Goal: Transaction & Acquisition: Obtain resource

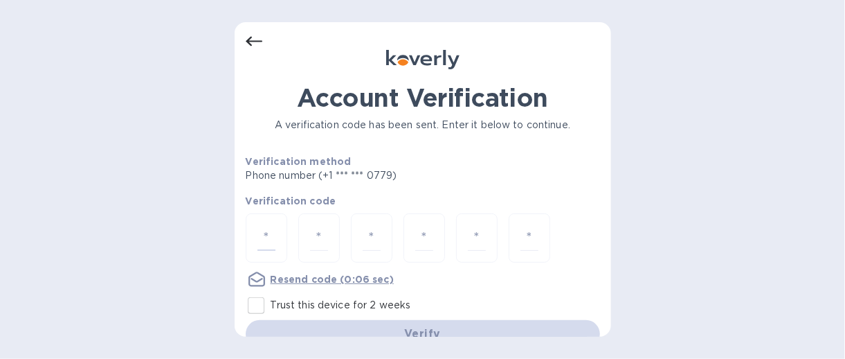
type input "5"
type input "3"
type input "1"
type input "0"
type input "1"
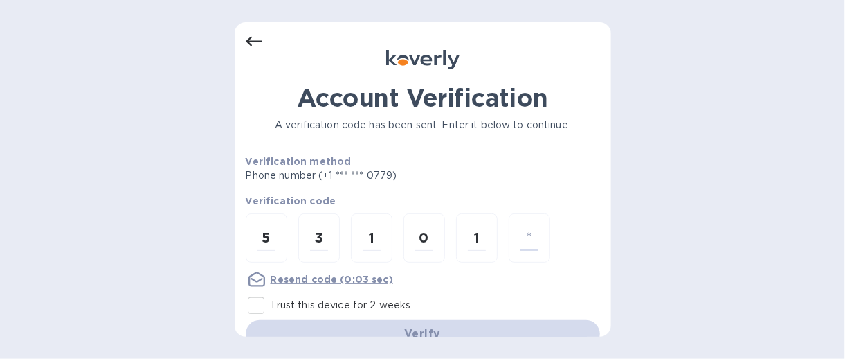
type input "4"
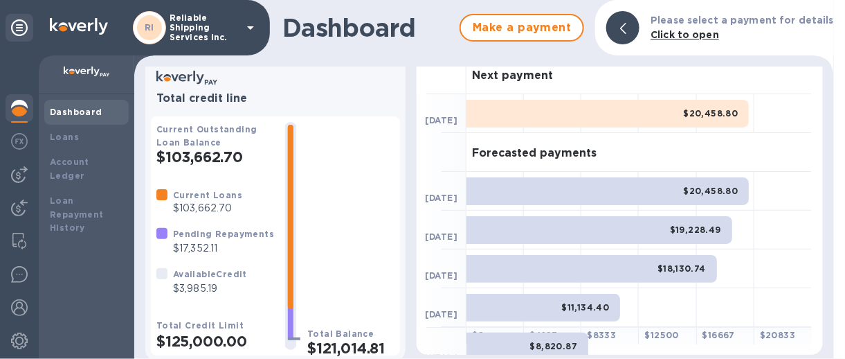
scroll to position [14, 0]
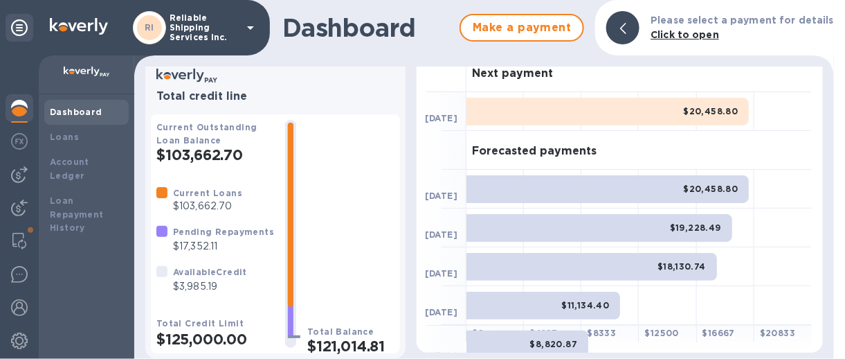
click at [317, 245] on div "Total Balance $121,014.81" at bounding box center [350, 234] width 87 height 228
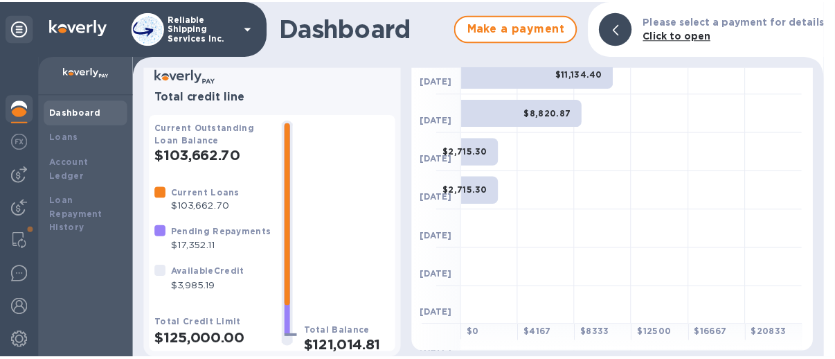
scroll to position [231, 0]
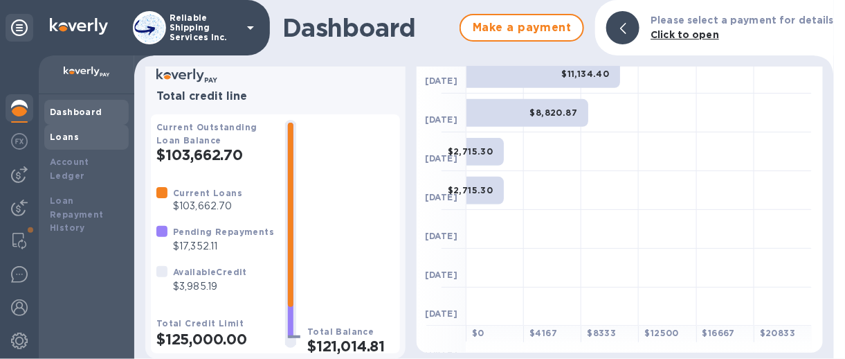
click at [68, 133] on b "Loans" at bounding box center [64, 137] width 29 height 10
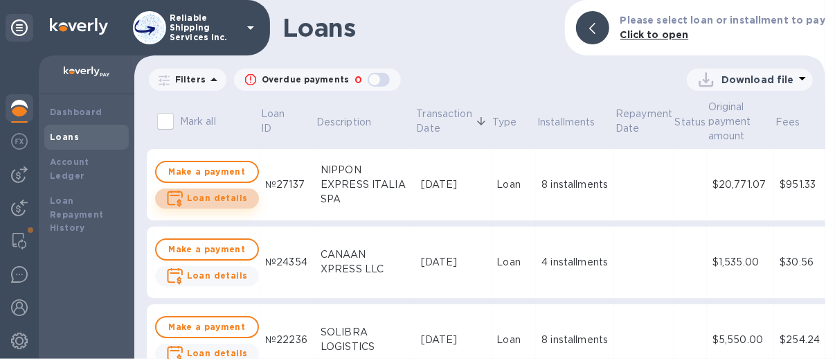
click at [208, 199] on b "Loan details" at bounding box center [217, 197] width 61 height 10
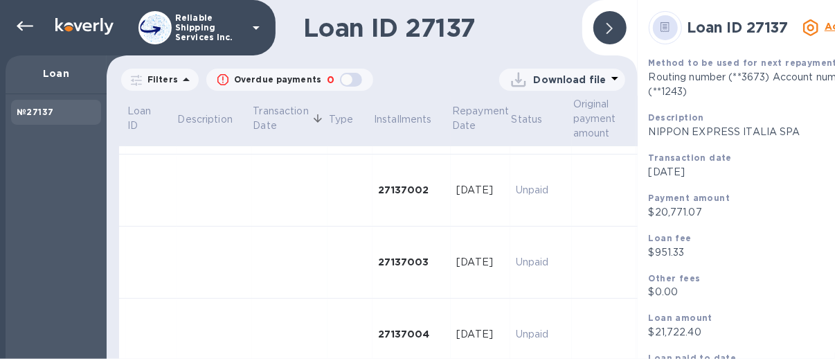
scroll to position [277, 0]
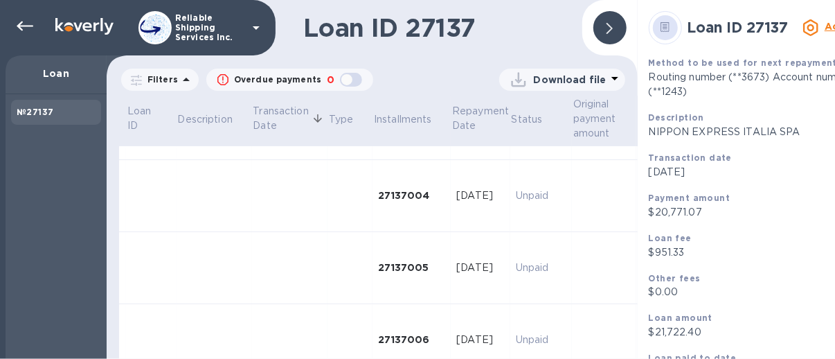
click at [44, 70] on p "Loan" at bounding box center [56, 73] width 79 height 14
click at [190, 125] on p "Description" at bounding box center [204, 119] width 55 height 15
click at [57, 69] on p "Loan" at bounding box center [56, 73] width 79 height 14
click at [546, 82] on p "Download file" at bounding box center [570, 80] width 73 height 14
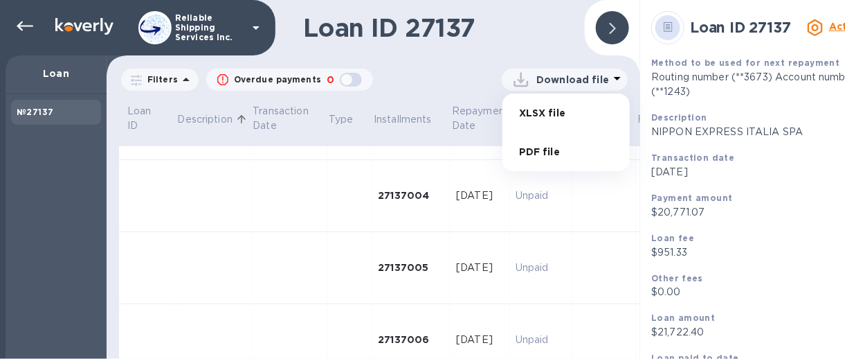
click at [538, 108] on li "XLSX file" at bounding box center [566, 112] width 94 height 39
